Goal: Information Seeking & Learning: Learn about a topic

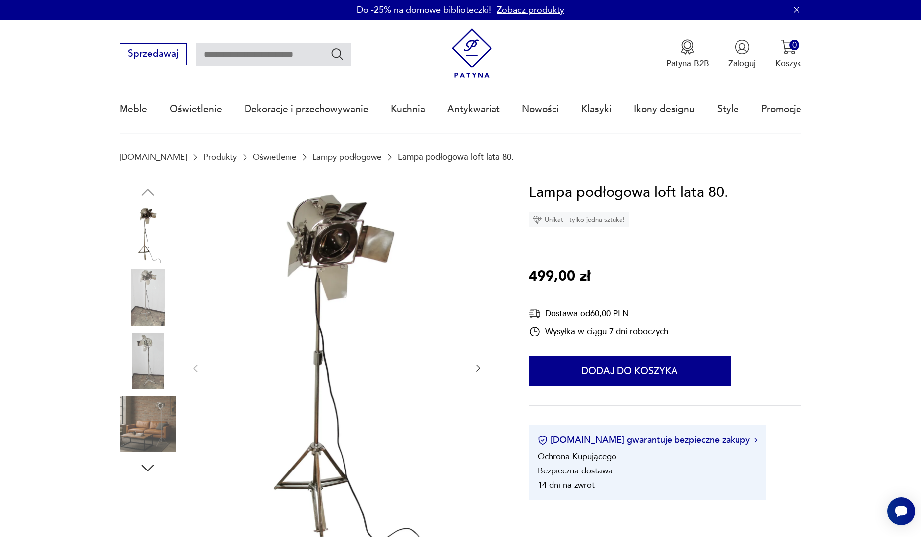
click at [140, 292] on img at bounding box center [148, 297] width 57 height 57
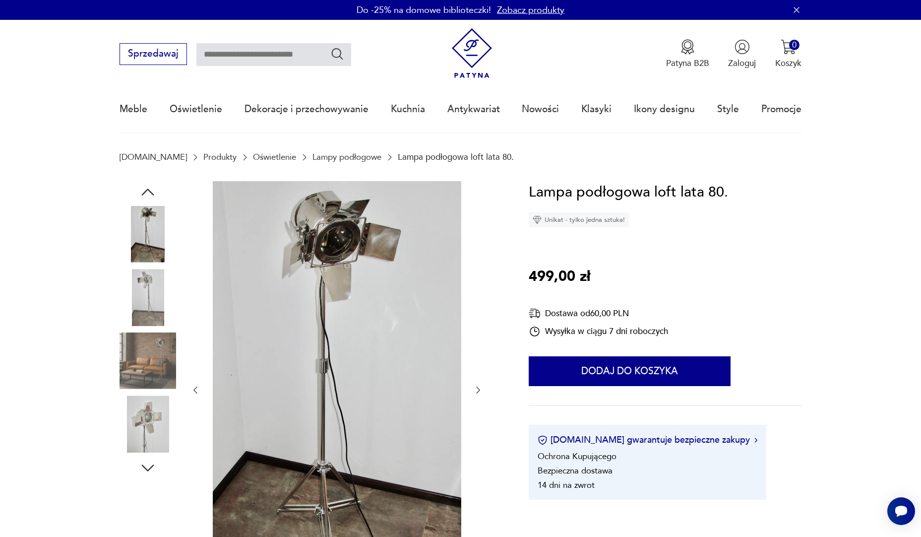
click at [133, 356] on img at bounding box center [148, 360] width 57 height 57
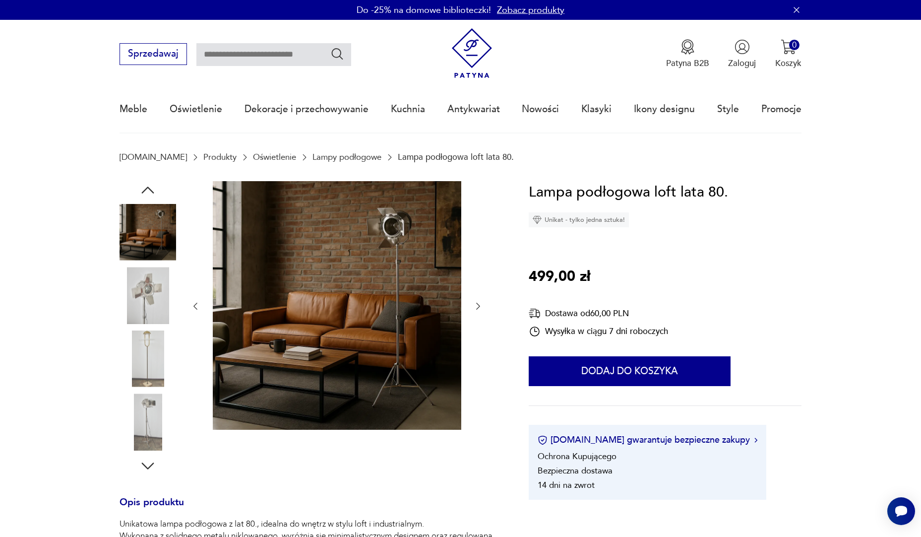
click at [151, 310] on img at bounding box center [148, 295] width 57 height 57
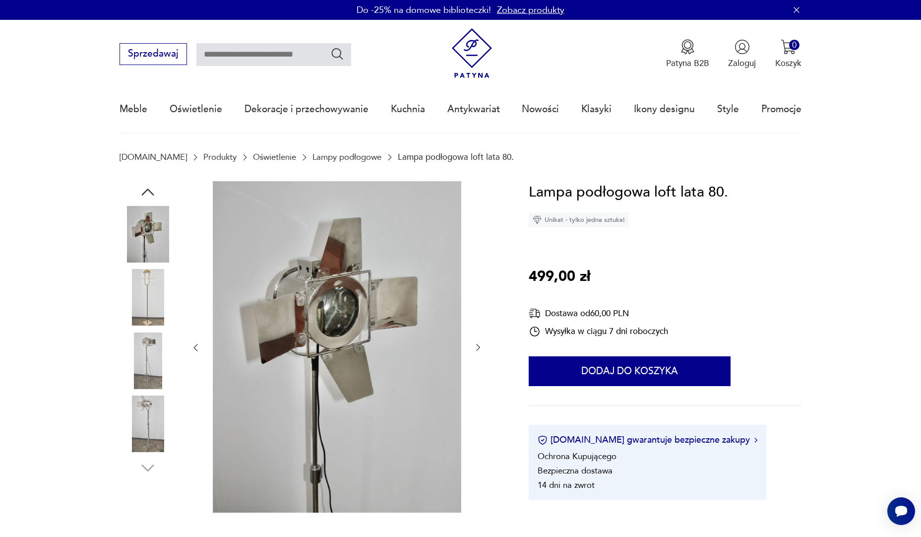
click at [137, 354] on img at bounding box center [148, 360] width 57 height 57
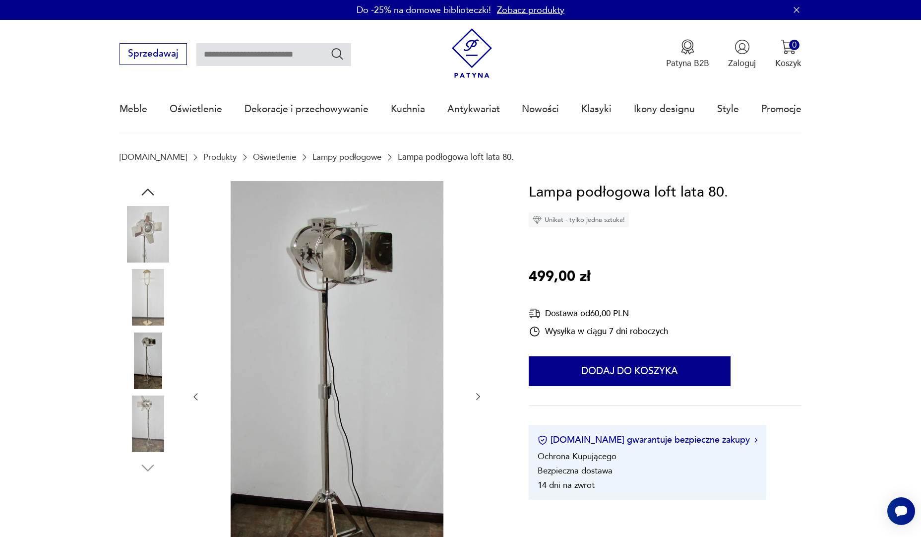
click at [149, 430] on img at bounding box center [148, 423] width 57 height 57
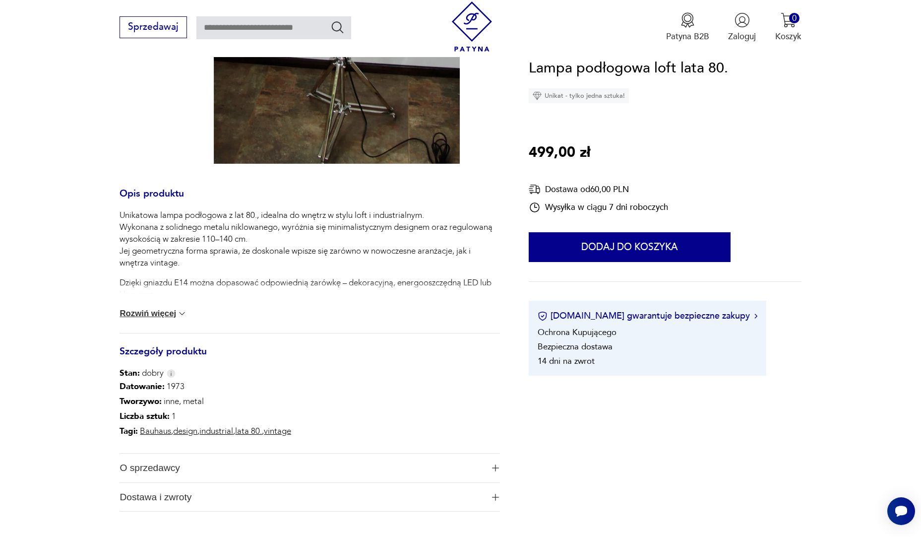
scroll to position [595, 0]
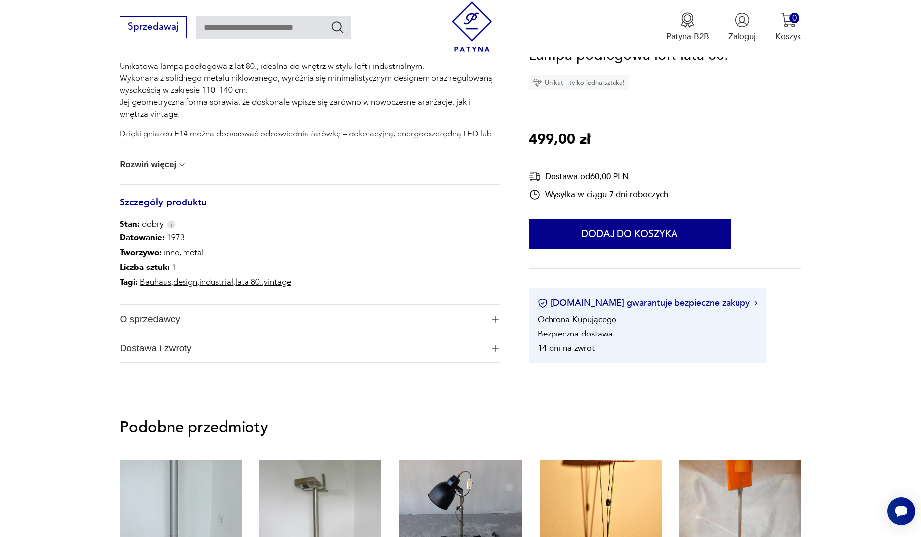
click at [150, 326] on span "O sprzedawcy" at bounding box center [302, 319] width 364 height 29
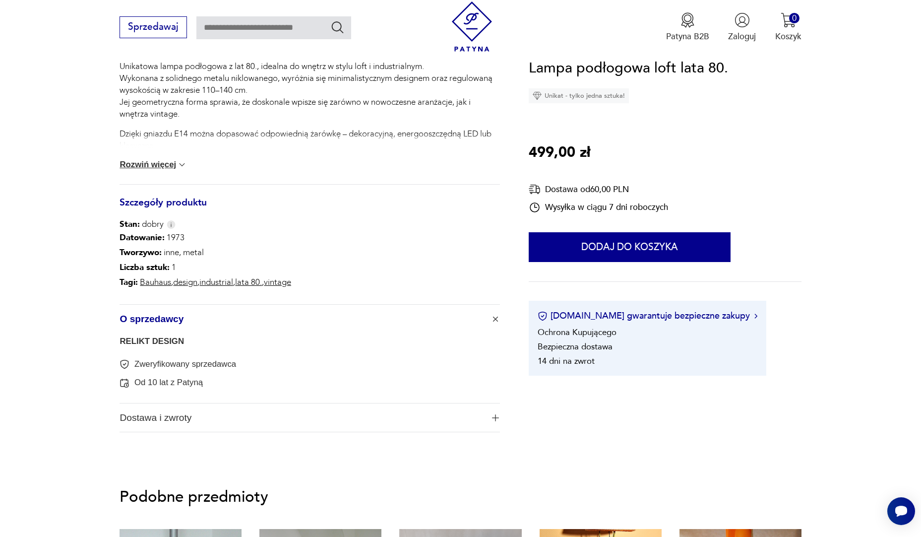
click at [150, 343] on link "RELIKT DESIGN" at bounding box center [152, 340] width 64 height 9
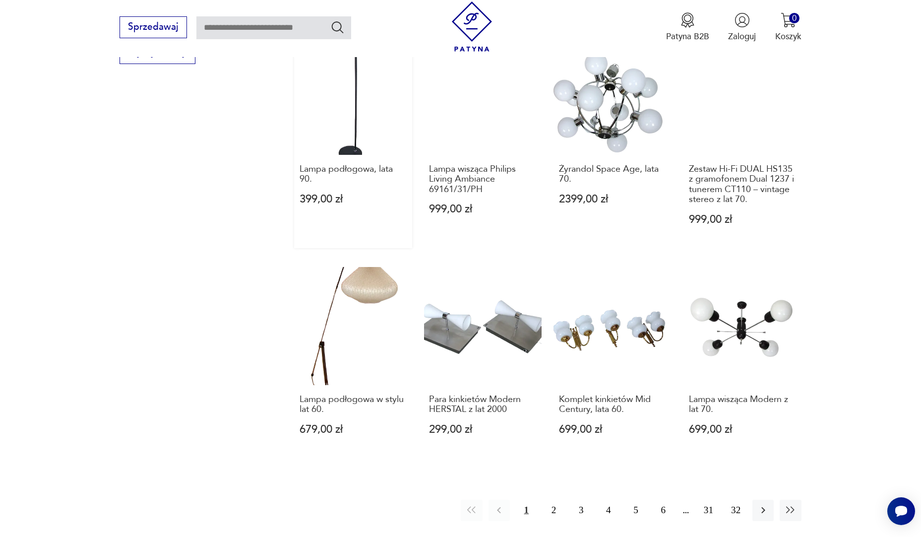
scroll to position [910, 0]
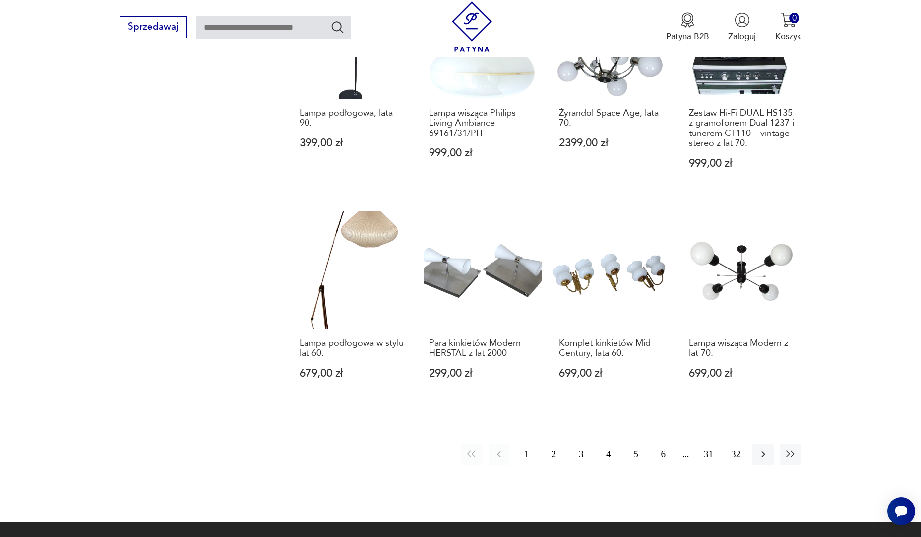
click at [552, 444] on button "2" at bounding box center [553, 454] width 21 height 21
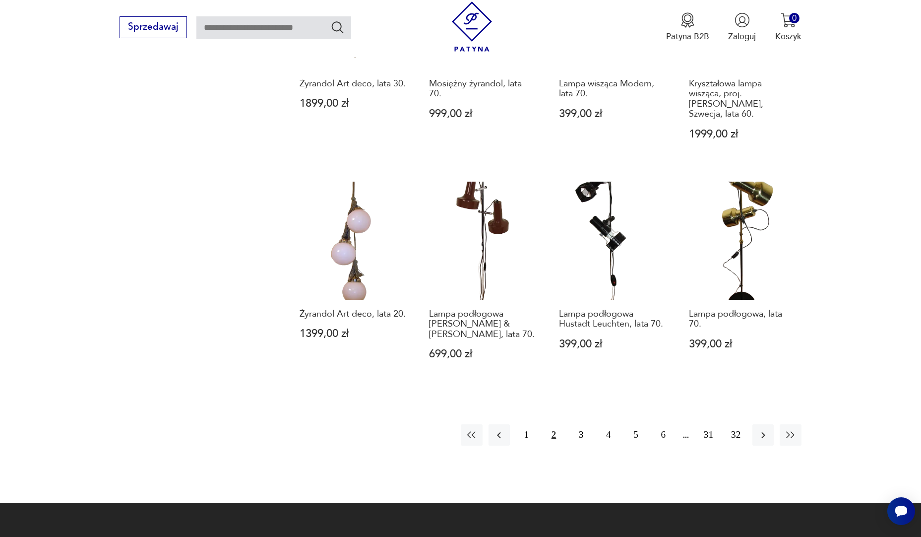
scroll to position [1010, 0]
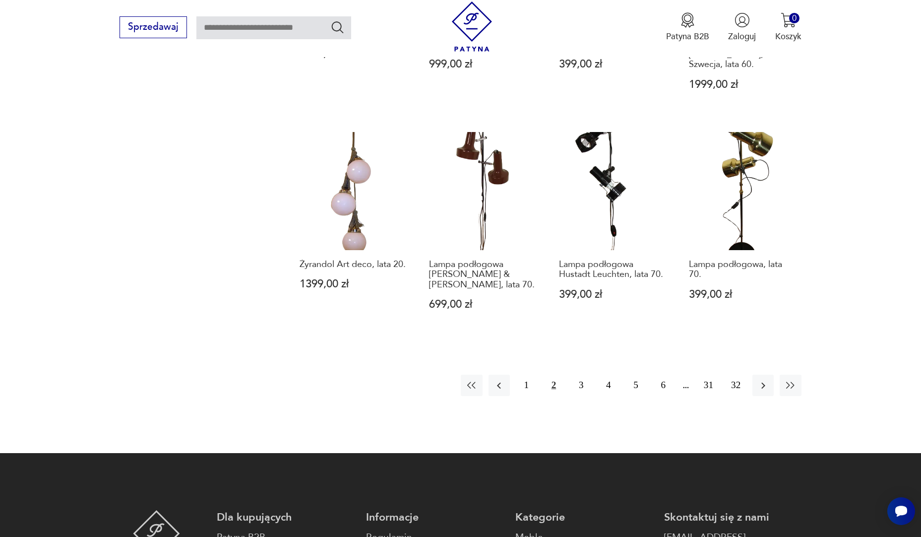
drag, startPoint x: 581, startPoint y: 365, endPoint x: 562, endPoint y: 462, distance: 99.0
click at [579, 375] on button "3" at bounding box center [581, 385] width 21 height 21
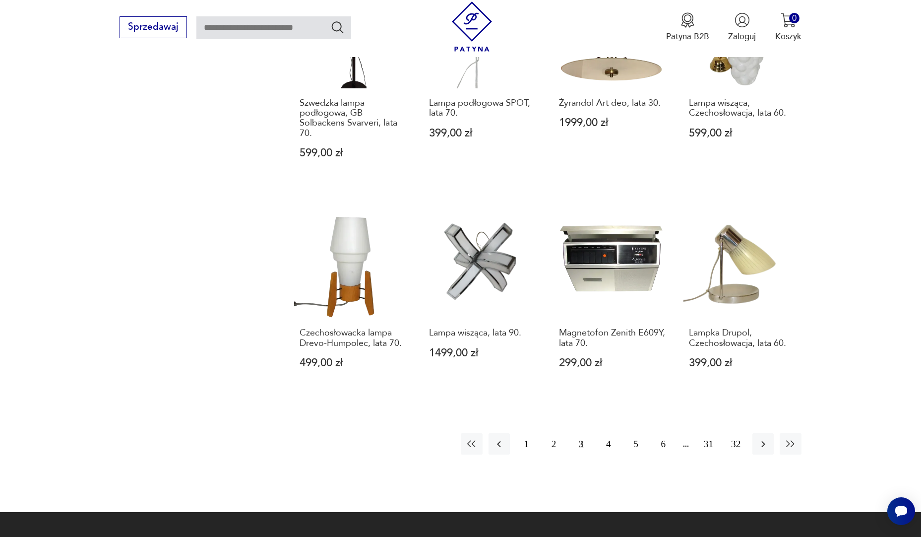
scroll to position [960, 0]
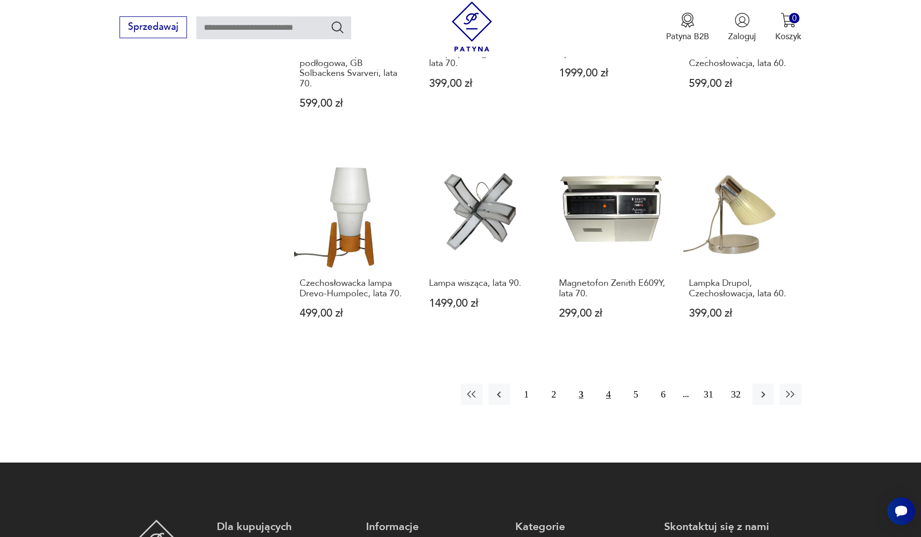
click at [607, 394] on button "4" at bounding box center [608, 393] width 21 height 21
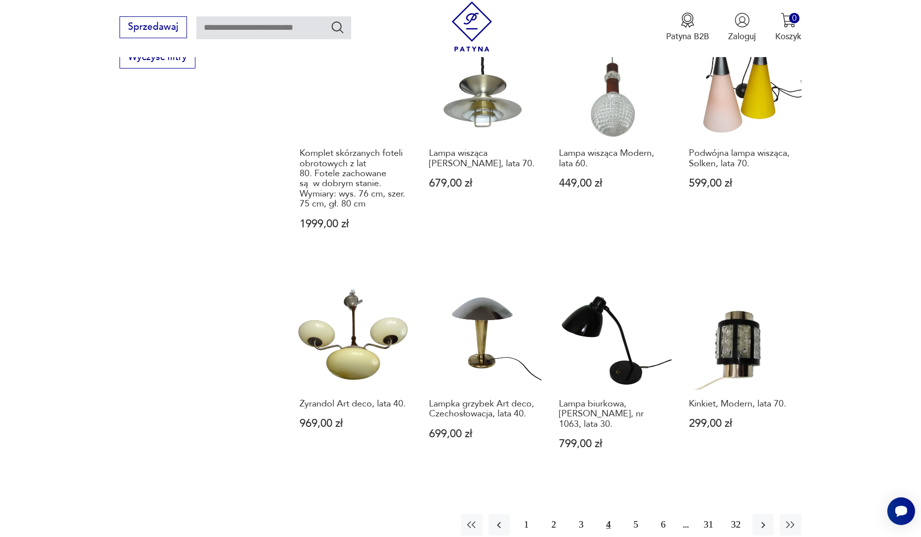
scroll to position [1010, 0]
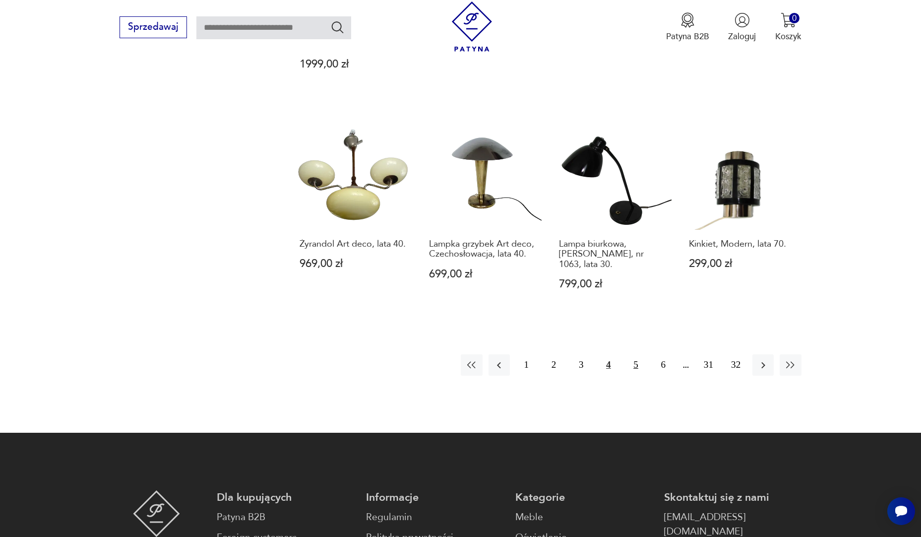
click at [638, 357] on button "5" at bounding box center [635, 364] width 21 height 21
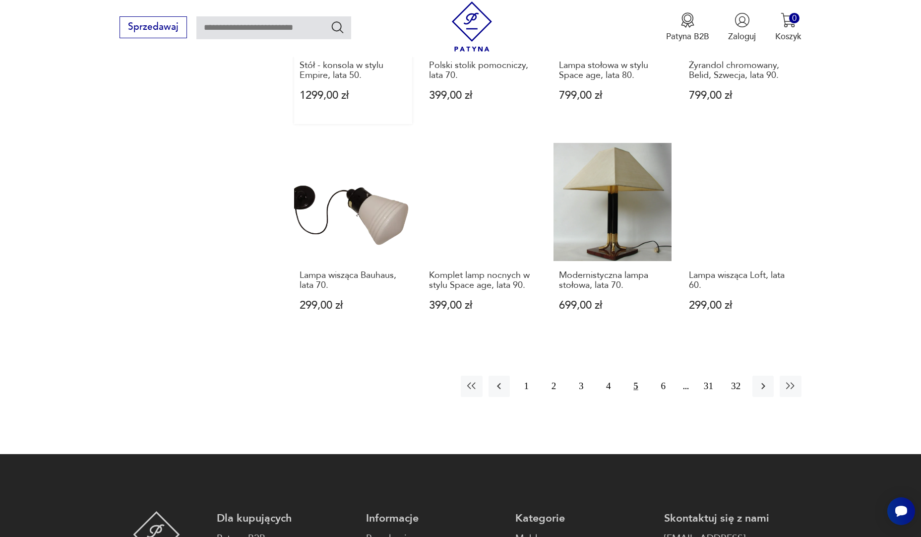
scroll to position [960, 0]
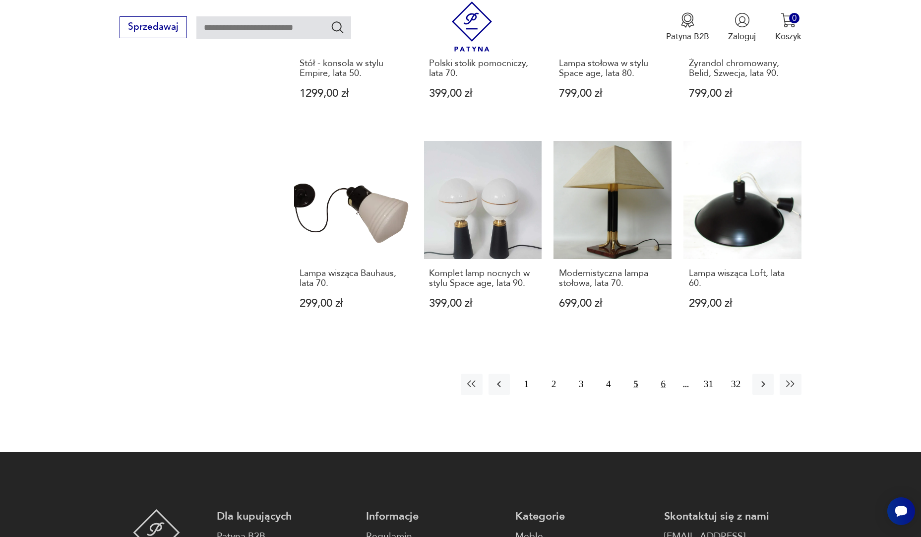
click at [661, 374] on button "6" at bounding box center [663, 384] width 21 height 21
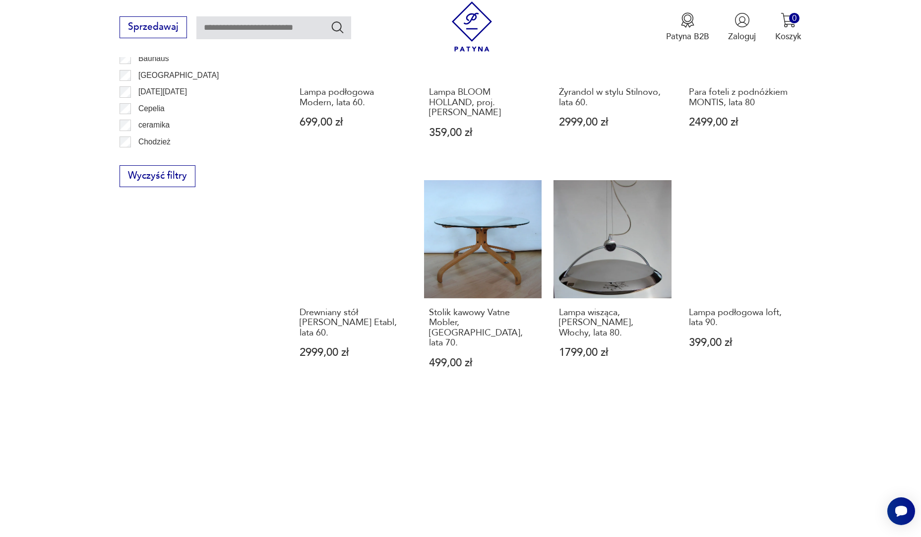
scroll to position [762, 0]
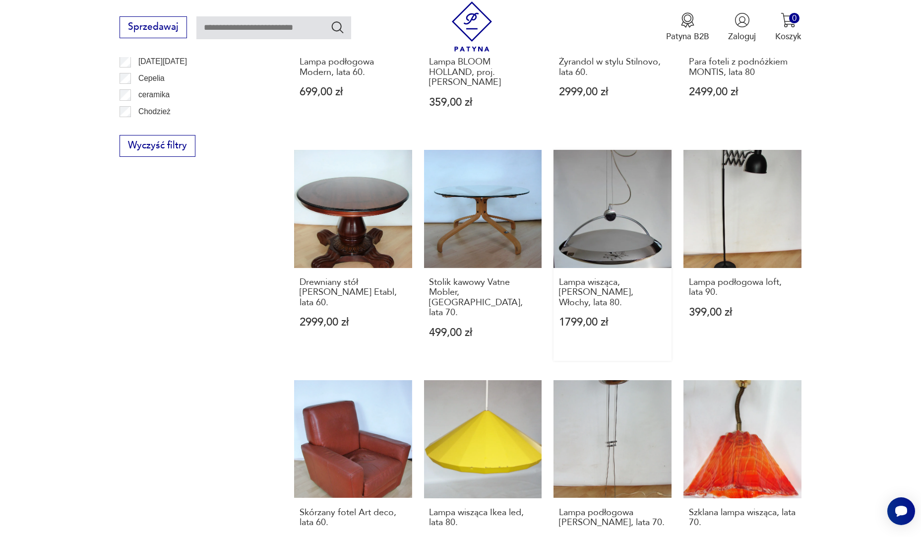
click at [626, 208] on link "Lampa wisząca, F. Fabian, Włochy, lata 80. 1799,00 zł" at bounding box center [613, 255] width 118 height 211
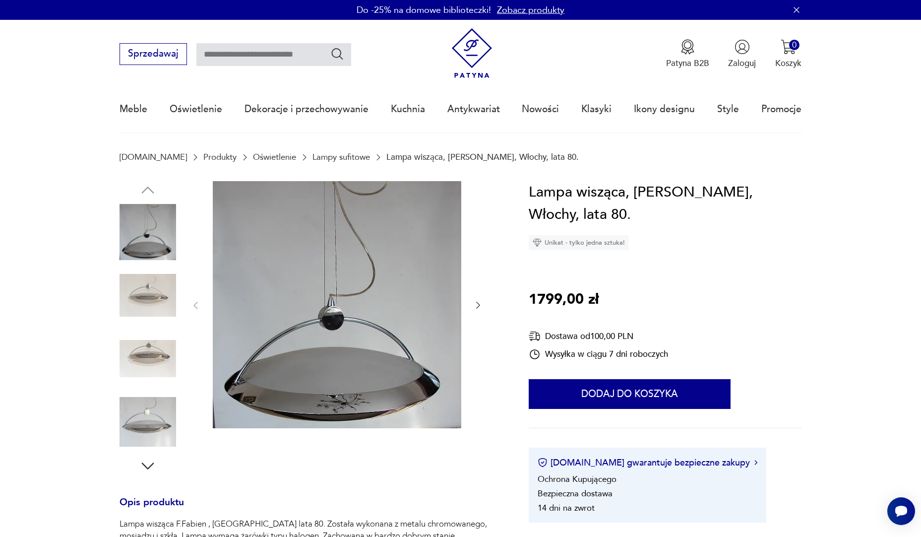
click at [167, 299] on img at bounding box center [148, 295] width 57 height 57
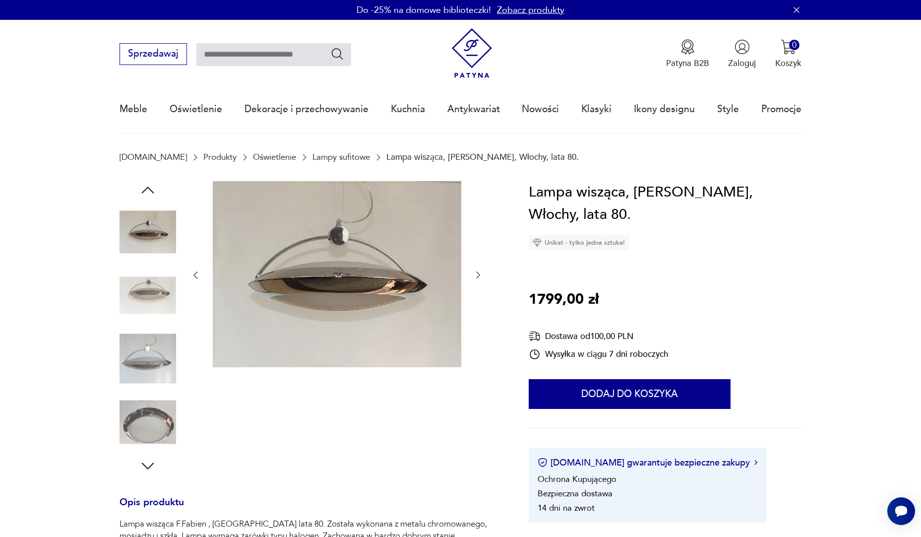
click at [159, 325] on div at bounding box center [148, 296] width 57 height 59
click at [156, 303] on img at bounding box center [148, 295] width 57 height 57
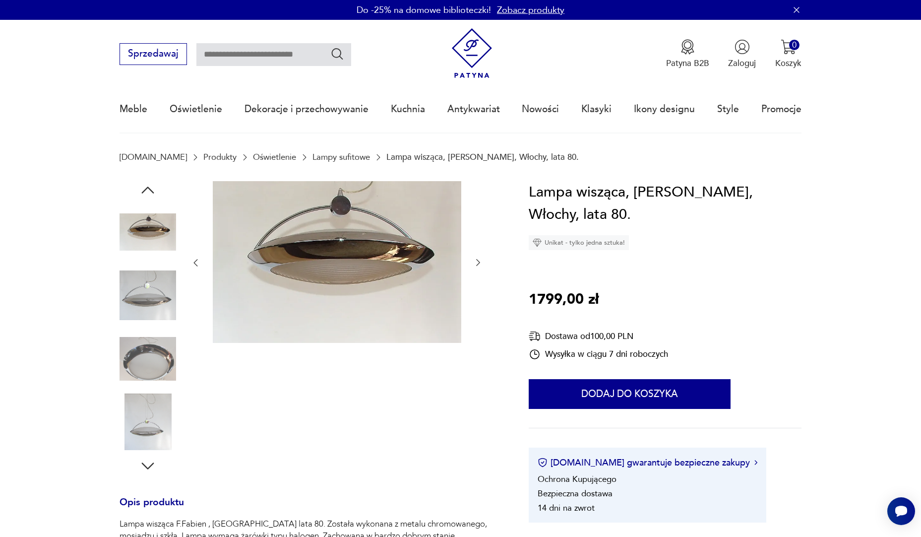
click at [152, 365] on img at bounding box center [148, 358] width 57 height 57
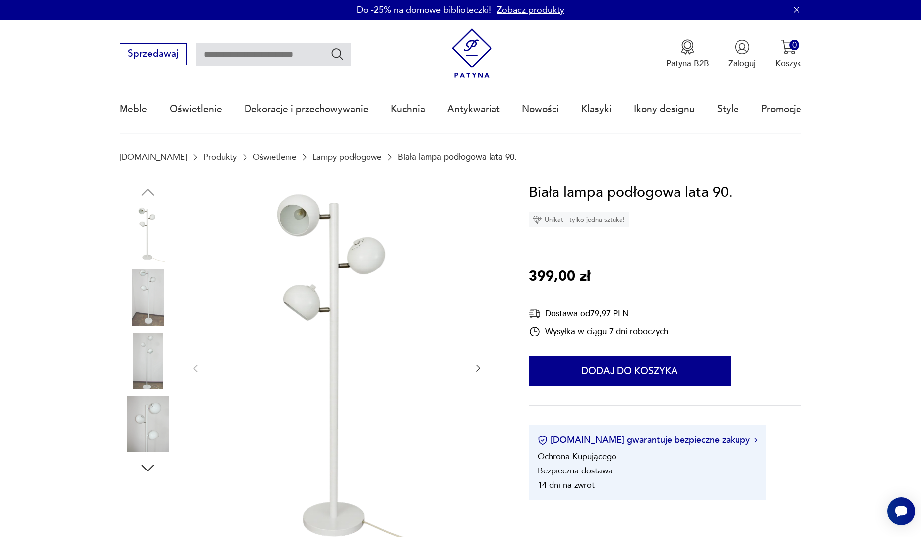
click at [165, 225] on img at bounding box center [148, 234] width 57 height 57
click at [147, 378] on img at bounding box center [148, 360] width 57 height 57
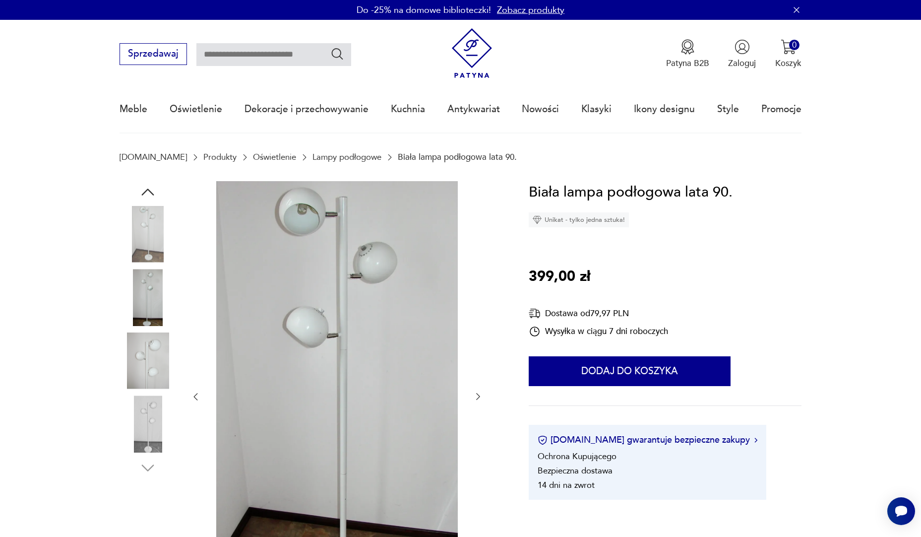
click at [143, 428] on img at bounding box center [148, 423] width 57 height 57
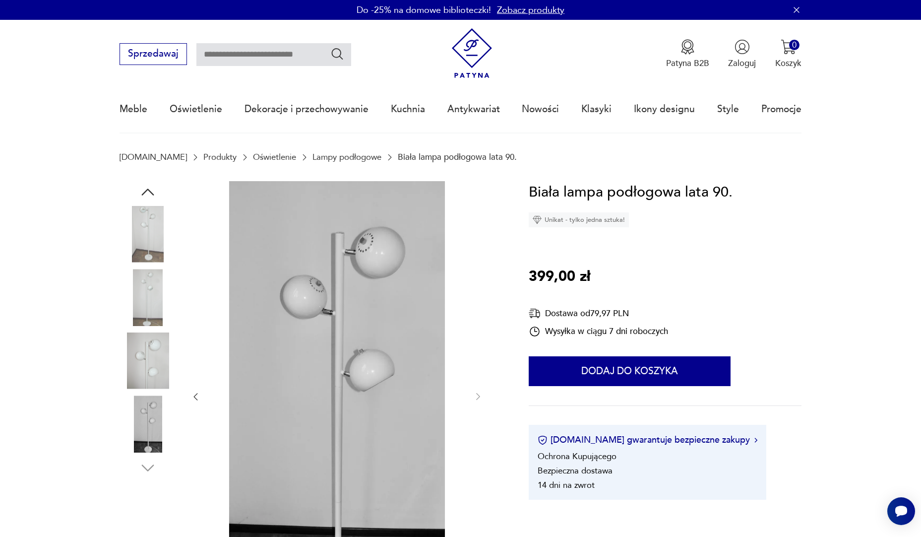
click at [157, 305] on img at bounding box center [148, 297] width 57 height 57
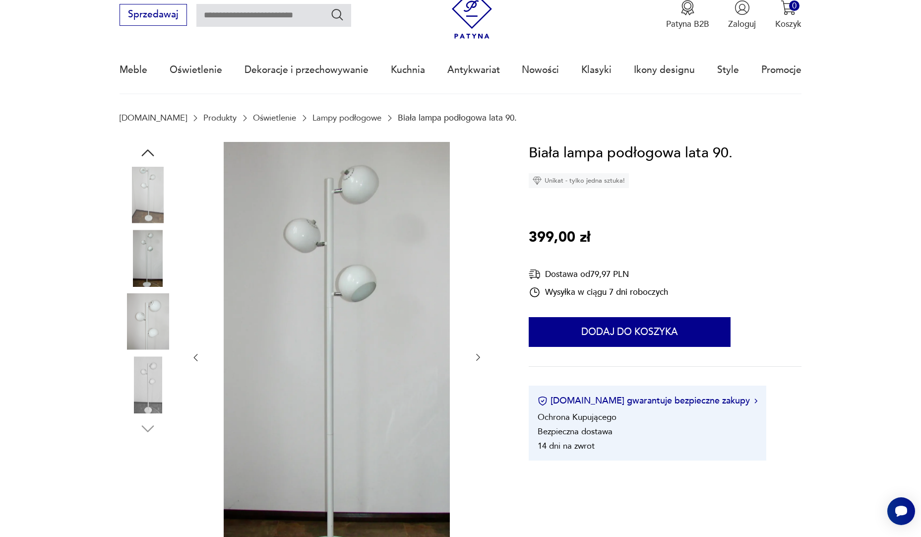
scroll to position [198, 0]
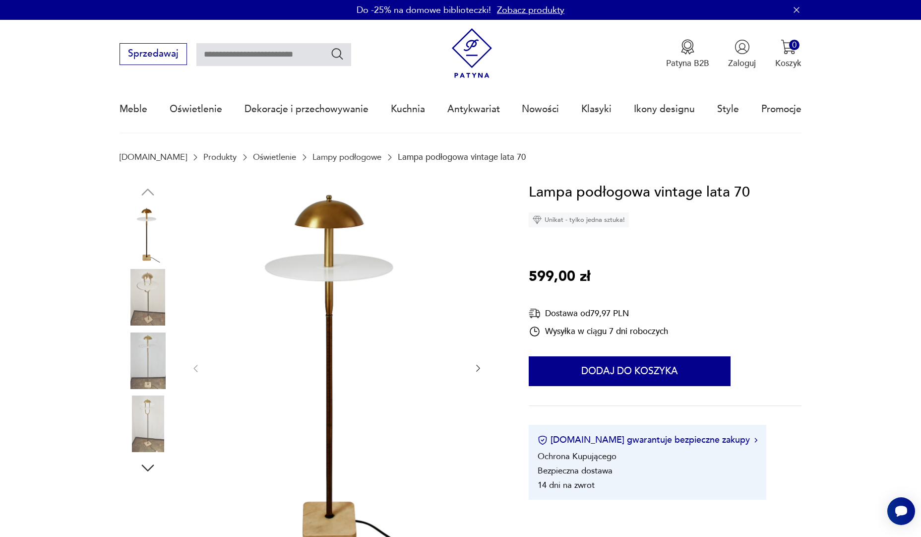
click at [156, 292] on img at bounding box center [148, 297] width 57 height 57
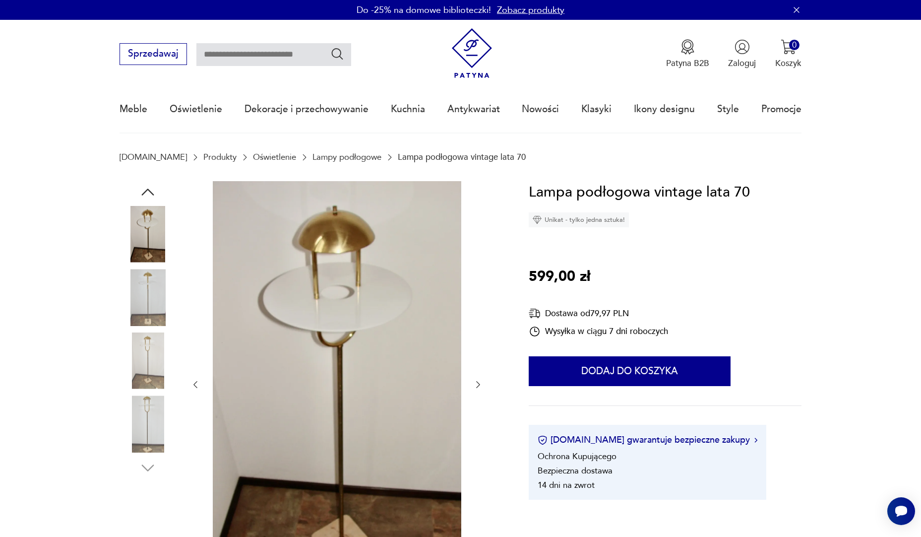
click at [147, 347] on img at bounding box center [148, 360] width 57 height 57
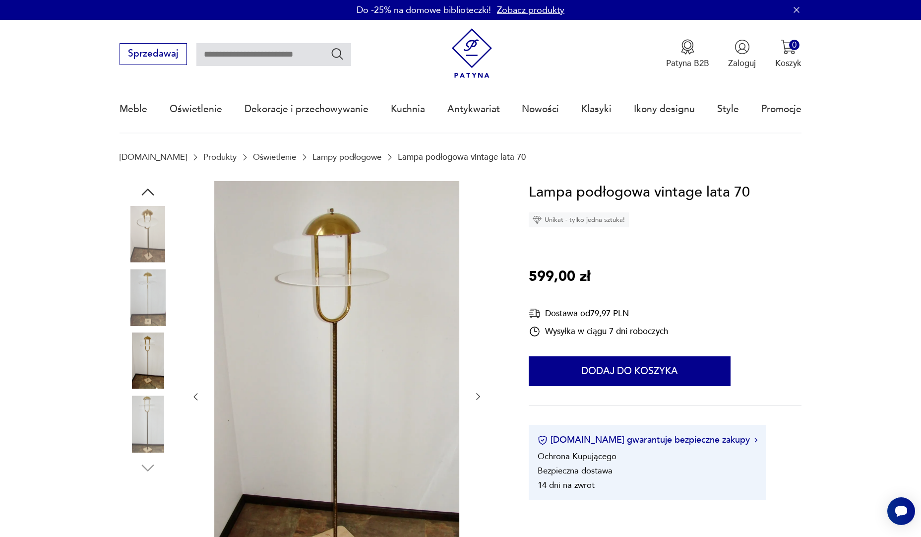
click at [153, 440] on img at bounding box center [148, 423] width 57 height 57
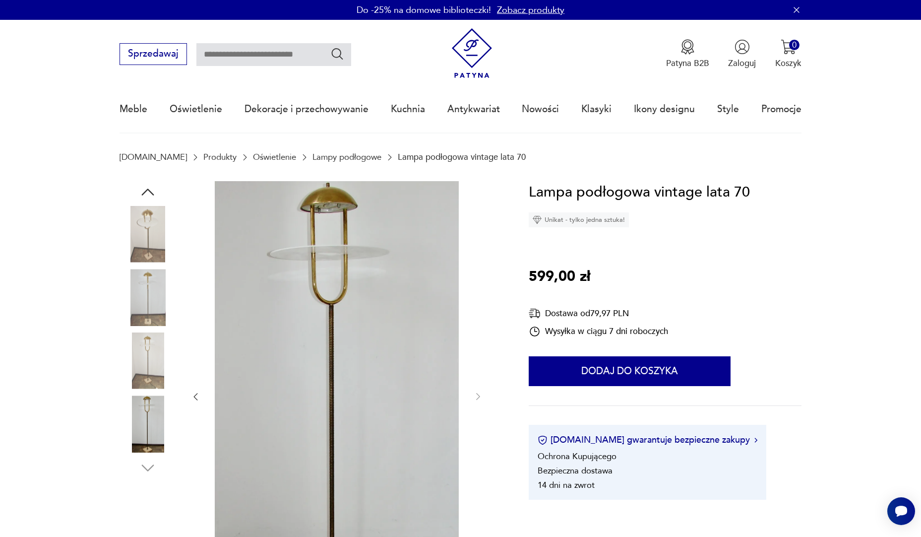
click at [153, 230] on img at bounding box center [148, 234] width 57 height 57
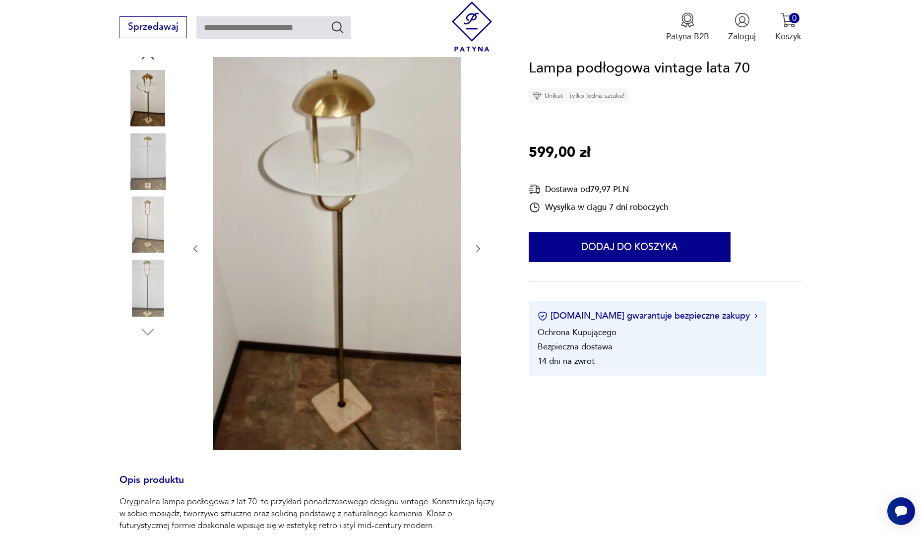
scroll to position [149, 0]
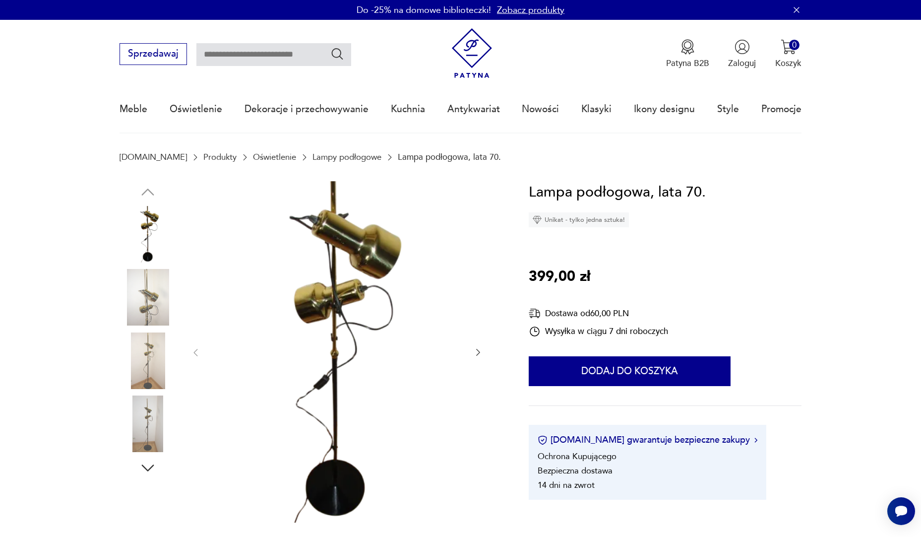
click at [156, 302] on img at bounding box center [148, 297] width 57 height 57
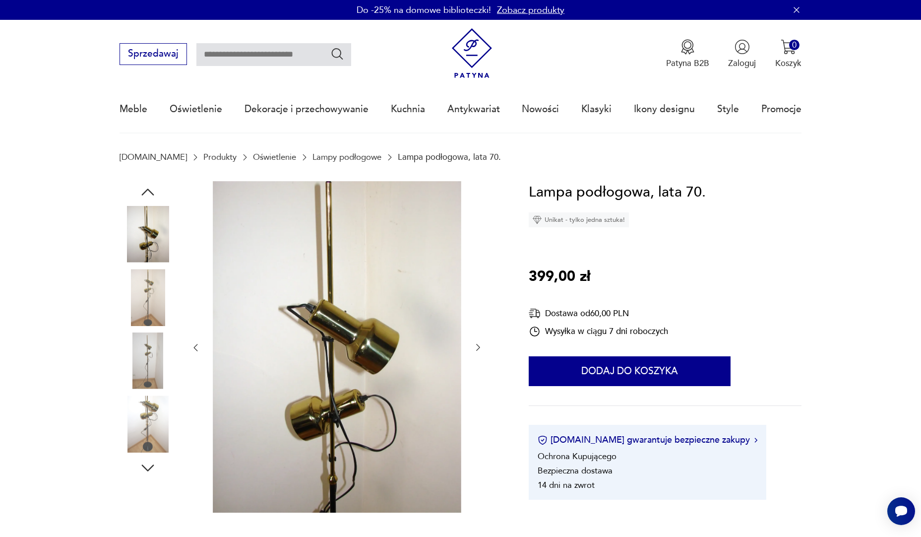
click at [155, 317] on img at bounding box center [148, 297] width 57 height 57
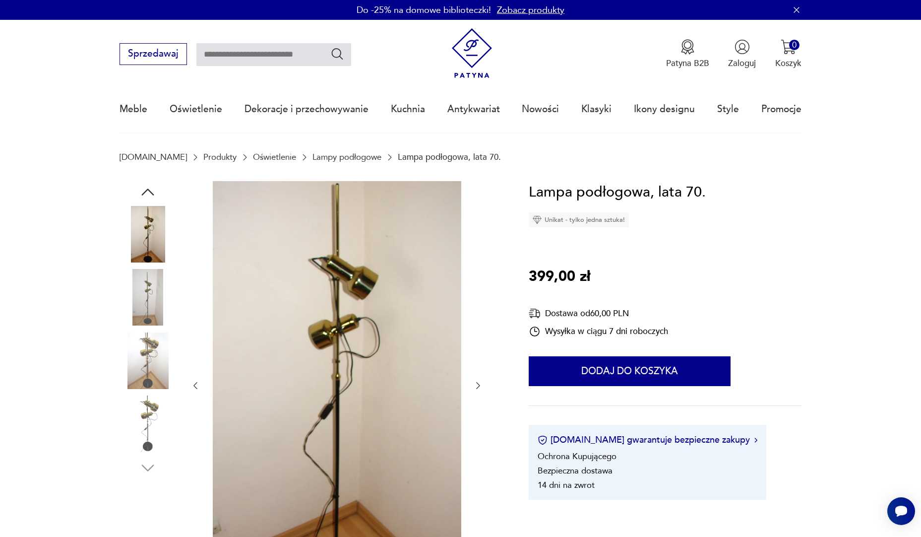
click at [158, 374] on img at bounding box center [148, 360] width 57 height 57
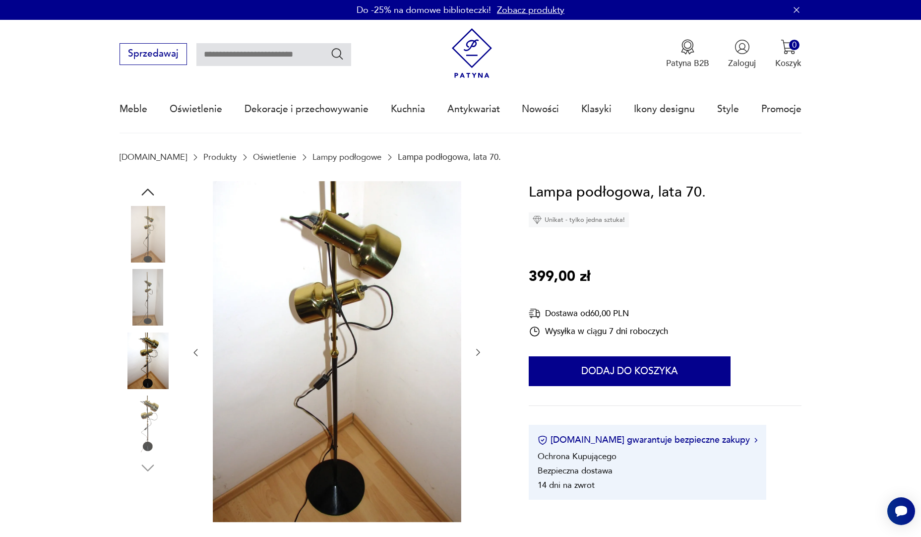
click at [141, 419] on img at bounding box center [148, 423] width 57 height 57
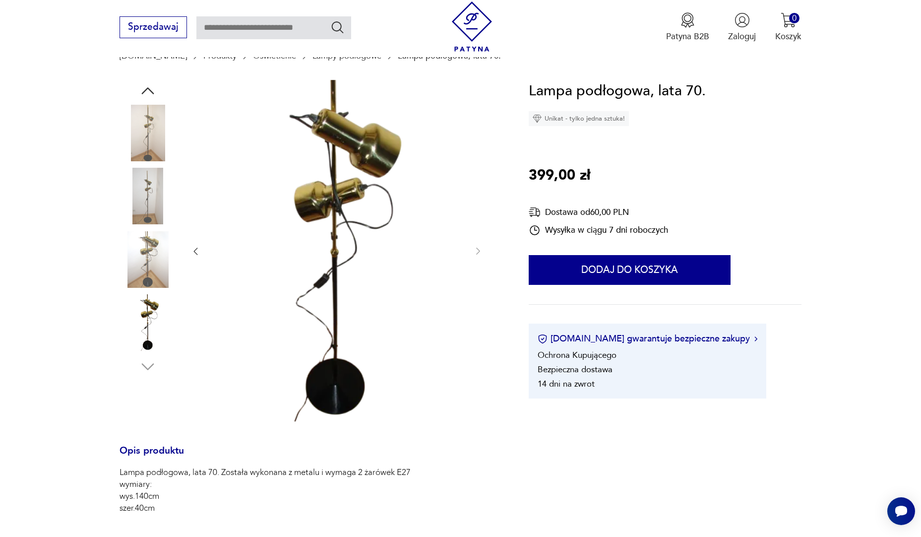
scroll to position [298, 0]
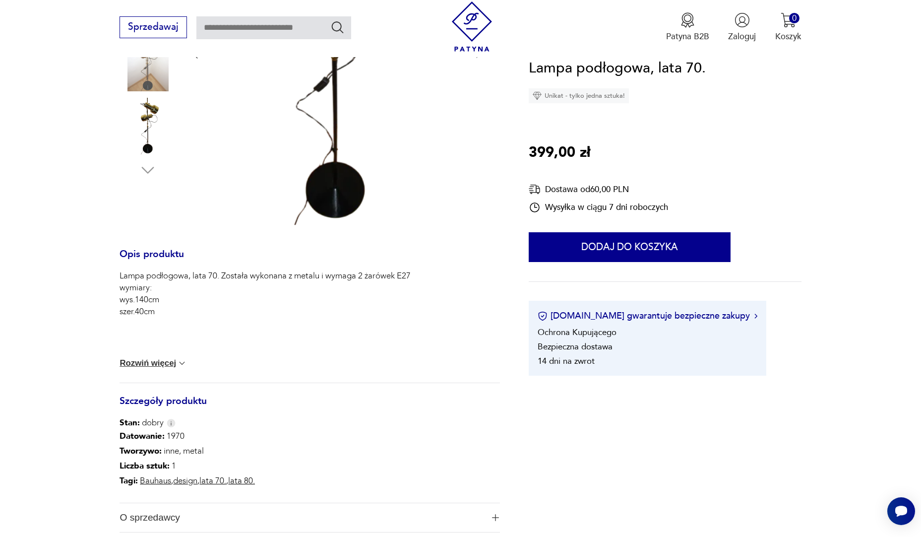
click at [149, 364] on button "Rozwiń więcej" at bounding box center [153, 363] width 67 height 10
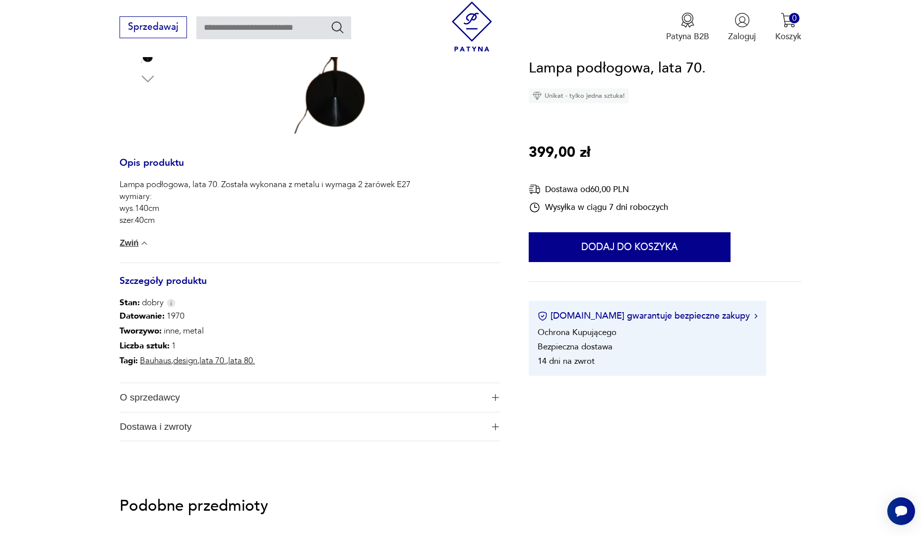
scroll to position [397, 0]
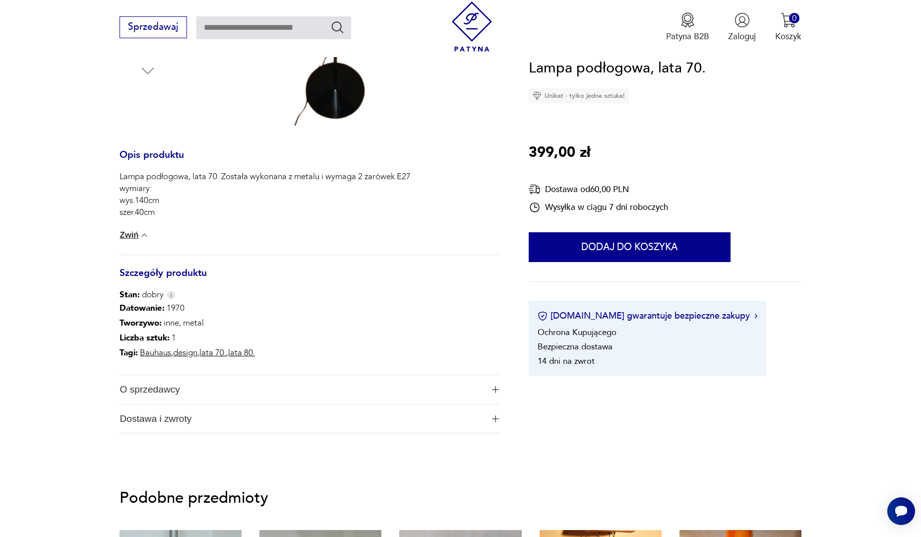
click at [151, 389] on span "O sprzedawcy" at bounding box center [302, 389] width 364 height 29
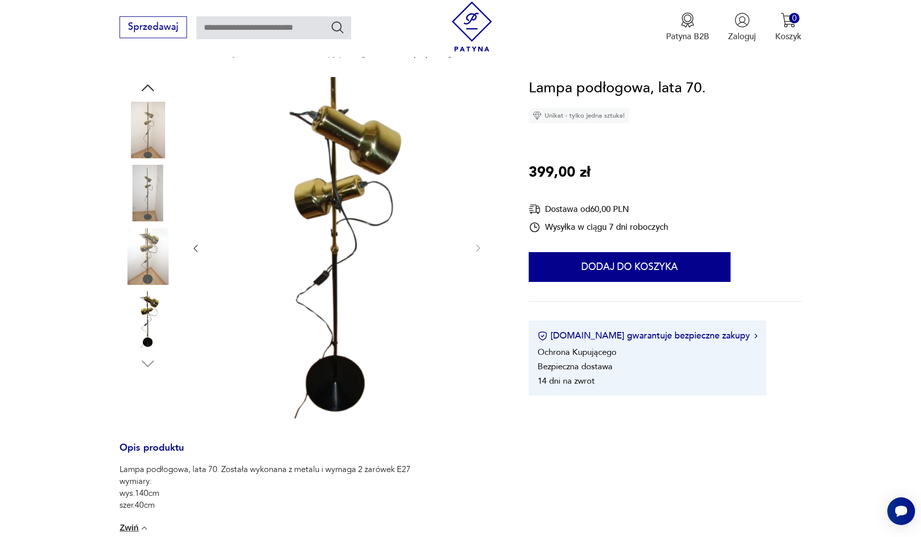
scroll to position [99, 0]
